Goal: Answer question/provide support

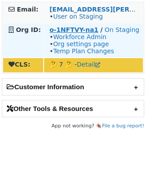
click at [67, 31] on strong "o-1NFTVY-na1" at bounding box center [73, 29] width 49 height 7
